Goal: Information Seeking & Learning: Learn about a topic

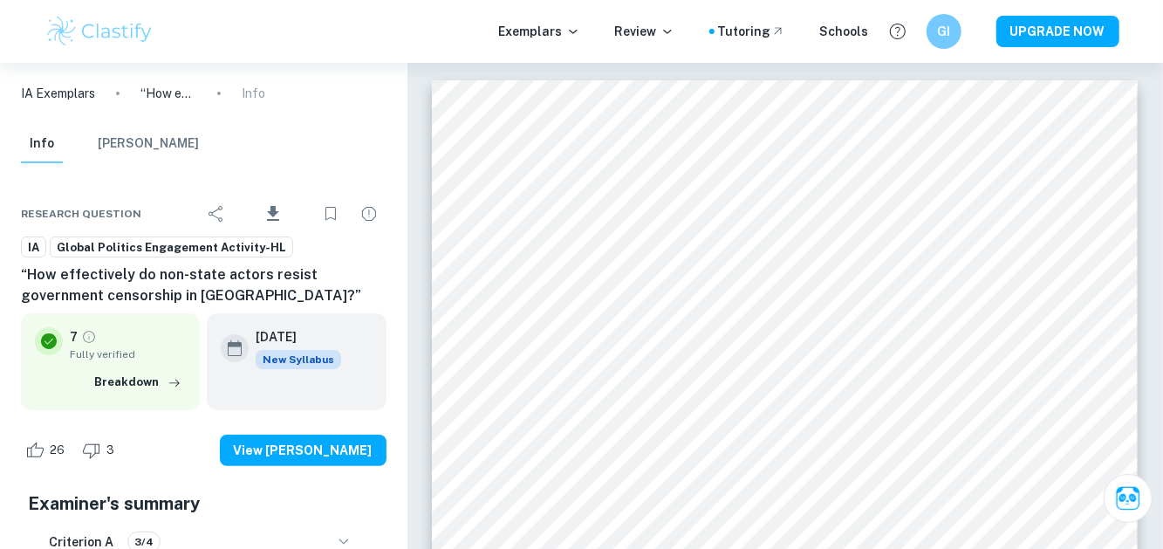
click at [113, 14] on img at bounding box center [100, 31] width 111 height 35
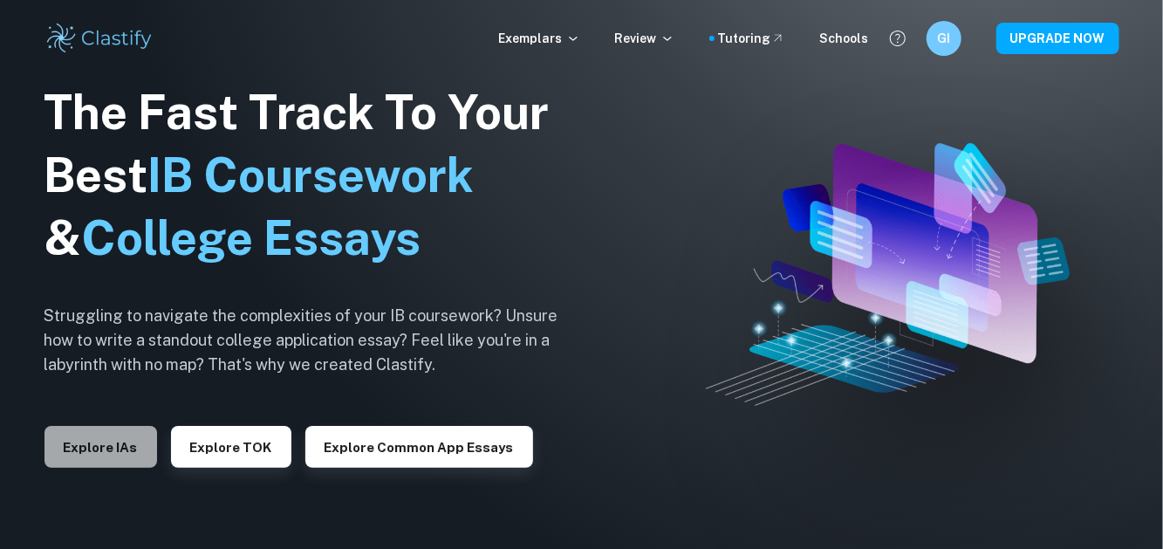
click at [106, 451] on button "Explore IAs" at bounding box center [101, 447] width 113 height 42
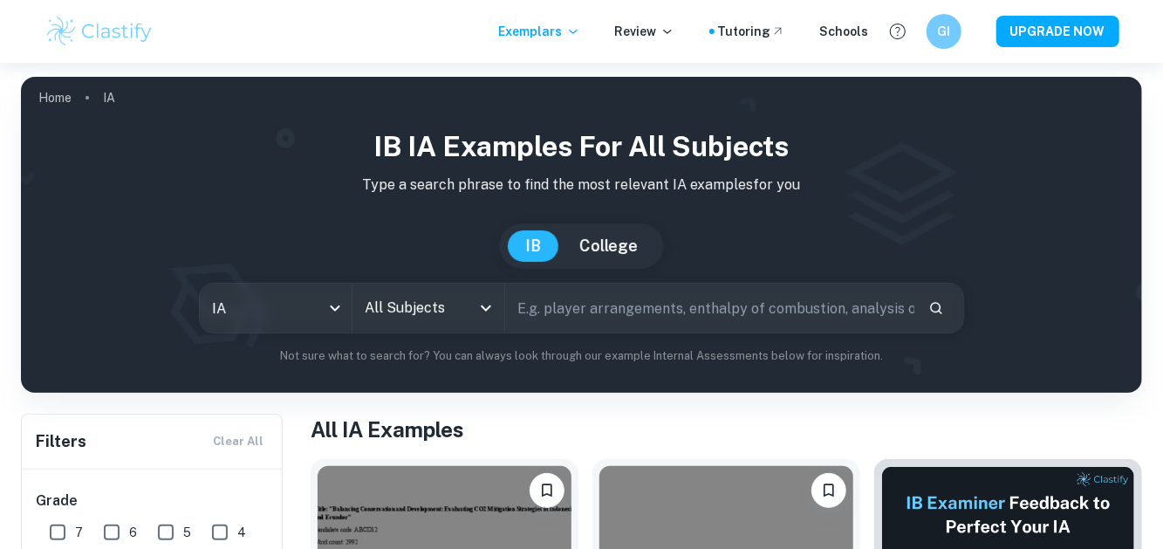
click at [421, 306] on input "All Subjects" at bounding box center [415, 307] width 110 height 33
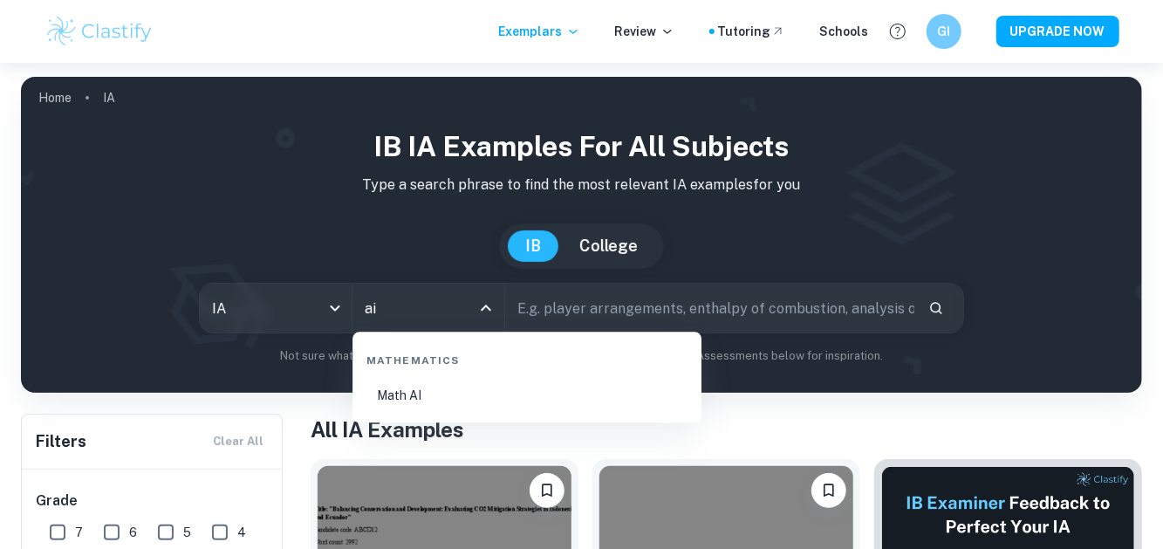
click at [419, 394] on li "Math AI" at bounding box center [527, 395] width 335 height 40
type input "Math AI"
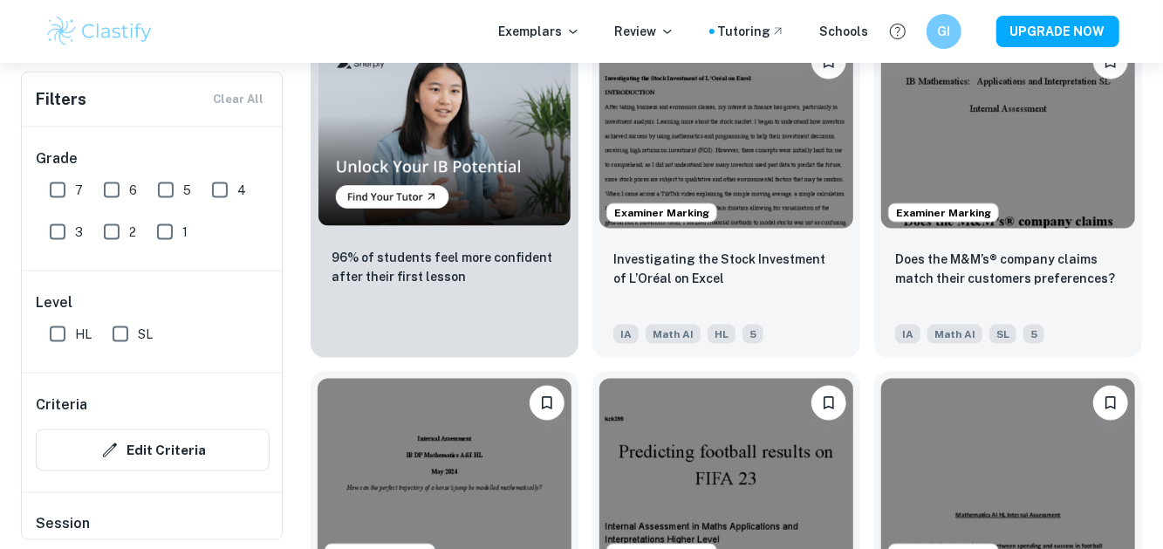
scroll to position [1266, 0]
